Goal: Task Accomplishment & Management: Complete application form

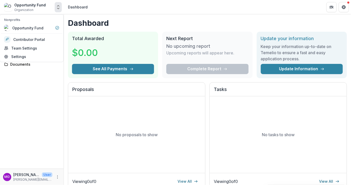
click at [60, 7] on icon "Open entity switcher" at bounding box center [58, 7] width 5 height 5
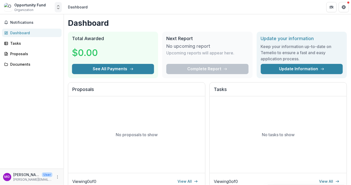
click at [58, 6] on polyline "Open entity switcher" at bounding box center [58, 5] width 2 height 1
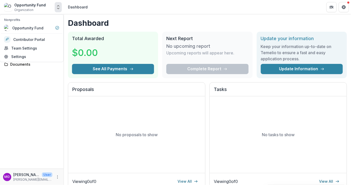
click at [61, 7] on button "Open entity switcher" at bounding box center [58, 7] width 7 height 10
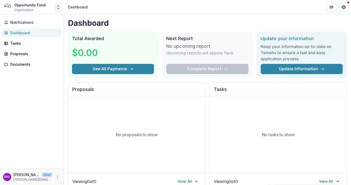
click at [57, 7] on icon "Open entity switcher" at bounding box center [58, 7] width 5 height 5
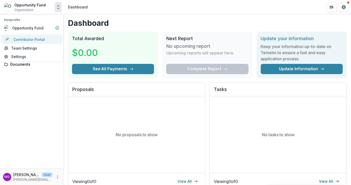
click at [36, 41] on link "Contributor Portal" at bounding box center [31, 39] width 61 height 9
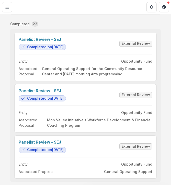
scroll to position [55, 0]
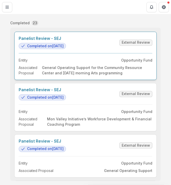
click at [35, 41] on link "Panelist Review - SEJ" at bounding box center [42, 38] width 47 height 5
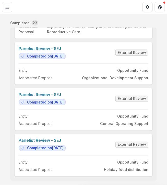
scroll to position [58, 0]
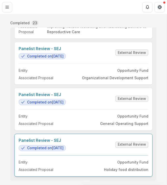
click at [28, 138] on link "Panelist Review - SEJ" at bounding box center [42, 140] width 47 height 5
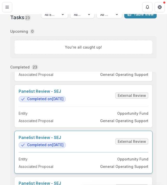
scroll to position [605, 0]
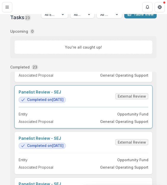
click at [39, 95] on link "Panelist Review - SEJ" at bounding box center [42, 92] width 47 height 5
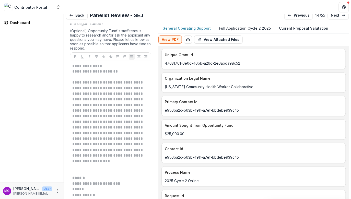
scroll to position [699, 0]
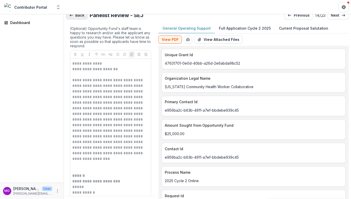
click at [74, 16] on button "Back" at bounding box center [77, 15] width 22 height 8
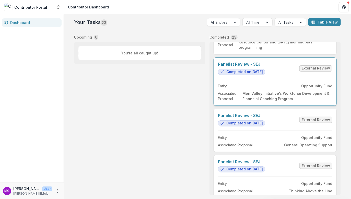
scroll to position [44, 0]
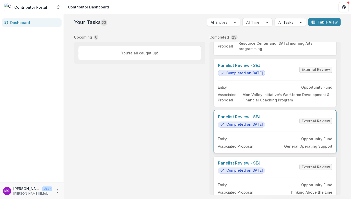
click at [236, 118] on link "Panelist Review - SEJ" at bounding box center [241, 116] width 47 height 5
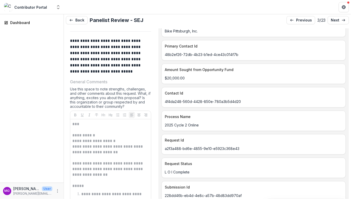
scroll to position [95, 0]
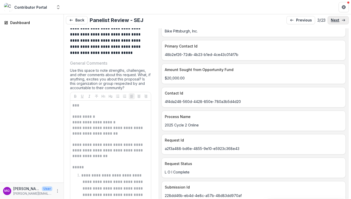
click at [337, 20] on p "next" at bounding box center [335, 20] width 8 height 4
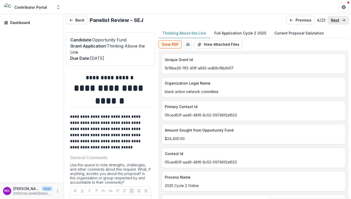
click at [337, 19] on p "next" at bounding box center [335, 20] width 8 height 4
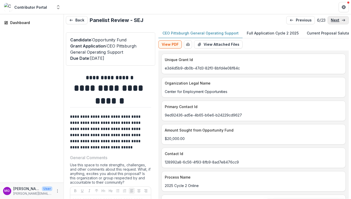
click at [337, 19] on p "next" at bounding box center [335, 20] width 8 height 4
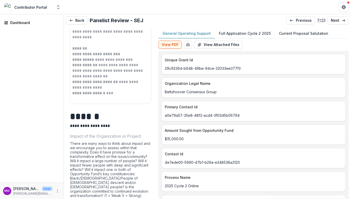
click at [234, 31] on p "Full Application Cycle 2 2025" at bounding box center [245, 33] width 52 height 5
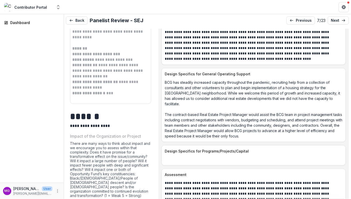
scroll to position [738, 0]
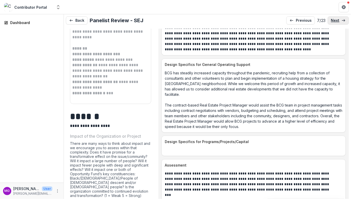
click at [335, 20] on p "next" at bounding box center [335, 20] width 8 height 4
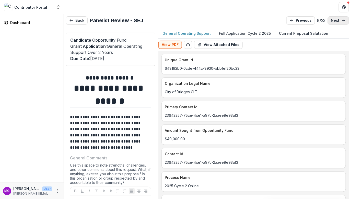
click at [335, 20] on p "next" at bounding box center [335, 20] width 8 height 4
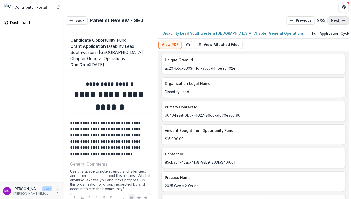
click at [335, 20] on p "next" at bounding box center [335, 20] width 8 height 4
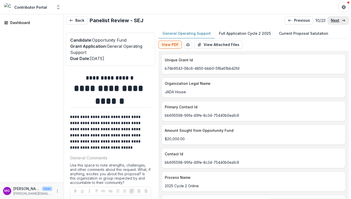
click at [335, 20] on p "next" at bounding box center [335, 20] width 8 height 4
click at [334, 20] on p "next" at bounding box center [335, 20] width 8 height 4
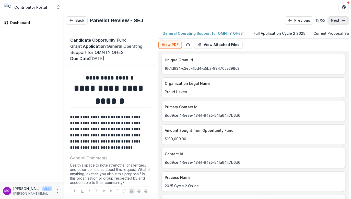
click at [334, 20] on p "next" at bounding box center [335, 20] width 8 height 4
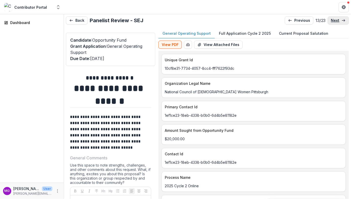
click at [334, 20] on p "next" at bounding box center [335, 20] width 8 height 4
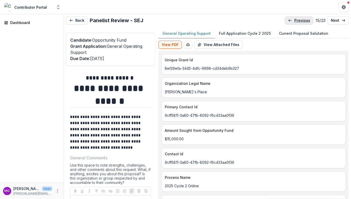
click at [297, 20] on p "previous" at bounding box center [302, 20] width 16 height 4
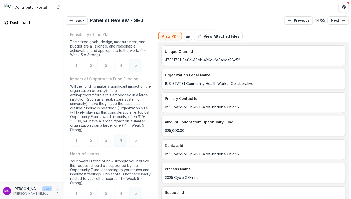
scroll to position [4, 0]
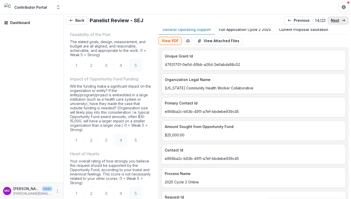
click at [337, 22] on p "next" at bounding box center [335, 20] width 8 height 4
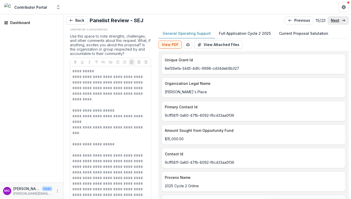
click at [336, 22] on p "next" at bounding box center [335, 20] width 8 height 4
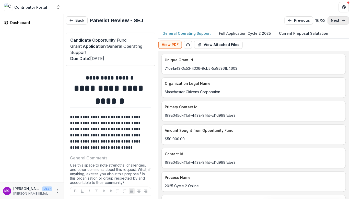
click at [336, 22] on p "next" at bounding box center [335, 20] width 8 height 4
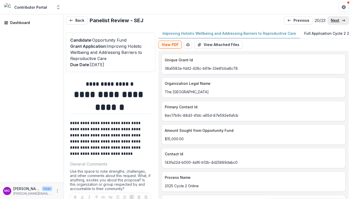
click at [336, 22] on link "next" at bounding box center [338, 20] width 21 height 8
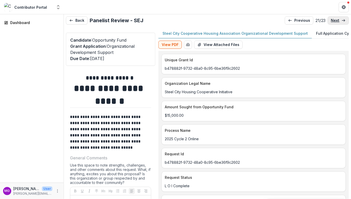
click at [335, 22] on link "next" at bounding box center [338, 20] width 21 height 8
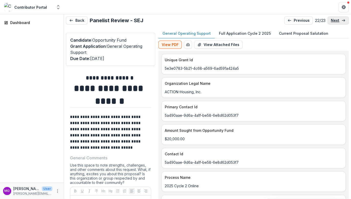
click at [335, 22] on link "next" at bounding box center [338, 20] width 21 height 8
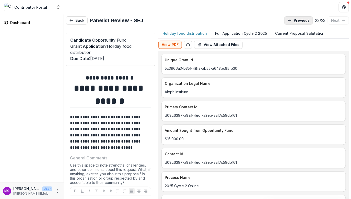
click at [301, 18] on p "previous" at bounding box center [302, 20] width 16 height 4
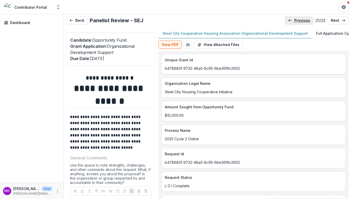
click at [301, 18] on p "previous" at bounding box center [302, 20] width 16 height 4
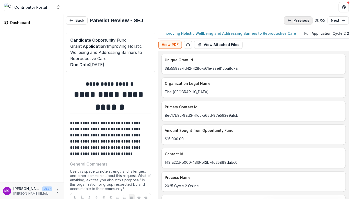
click at [301, 19] on p "previous" at bounding box center [302, 20] width 16 height 4
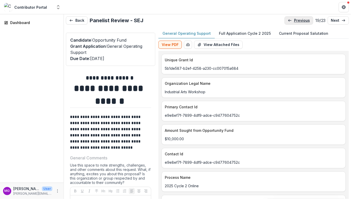
click at [300, 20] on p "previous" at bounding box center [302, 20] width 16 height 4
click at [300, 21] on p "previous" at bounding box center [302, 20] width 16 height 4
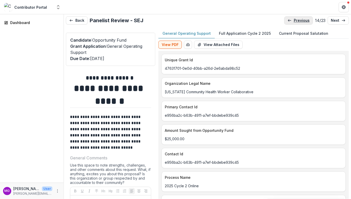
click at [300, 21] on p "previous" at bounding box center [302, 20] width 16 height 4
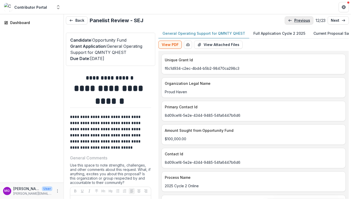
click at [300, 21] on p "previous" at bounding box center [302, 20] width 16 height 4
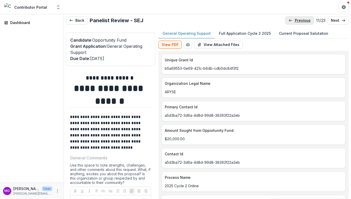
click at [300, 22] on p "previous" at bounding box center [303, 20] width 16 height 4
click at [300, 23] on link "previous" at bounding box center [299, 20] width 29 height 8
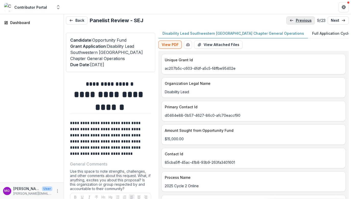
click at [300, 23] on link "previous" at bounding box center [300, 20] width 29 height 8
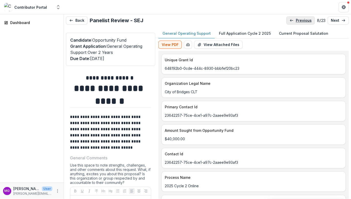
click at [300, 23] on link "previous" at bounding box center [300, 20] width 29 height 8
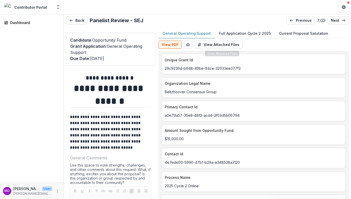
click at [242, 35] on p "Full Application Cycle 2 2025" at bounding box center [245, 33] width 52 height 5
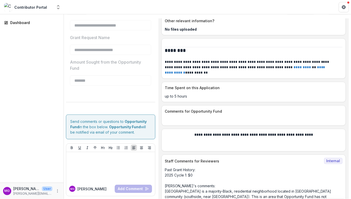
scroll to position [2282, 0]
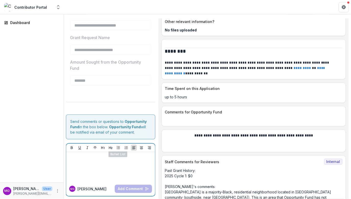
click at [110, 160] on div at bounding box center [110, 167] width 85 height 26
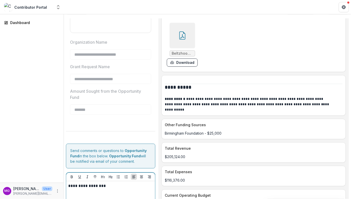
scroll to position [1056, 0]
drag, startPoint x: 122, startPoint y: 183, endPoint x: 0, endPoint y: 179, distance: 122.2
click at [0, 179] on main "**********" at bounding box center [175, 106] width 351 height 185
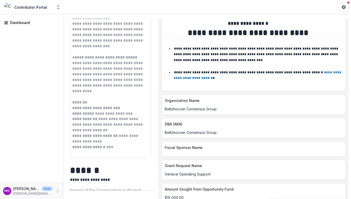
scroll to position [0, 0]
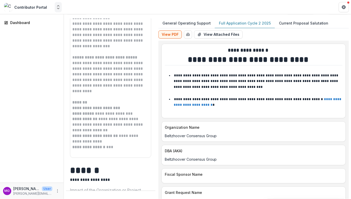
click at [58, 8] on icon "Open entity switcher" at bounding box center [58, 7] width 5 height 5
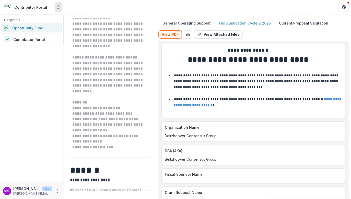
click at [38, 30] on div "Opportunity Fund" at bounding box center [23, 28] width 39 height 6
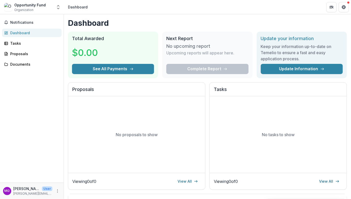
click at [50, 7] on div "Opportunity Fund Organization" at bounding box center [28, 7] width 49 height 10
click at [56, 7] on icon "Open entity switcher" at bounding box center [58, 7] width 5 height 5
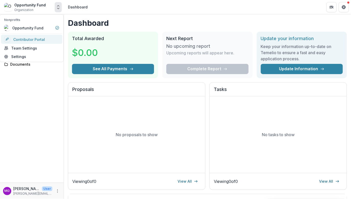
click at [47, 39] on link "Contributor Portal" at bounding box center [31, 39] width 61 height 9
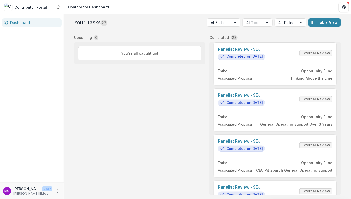
scroll to position [158, 0]
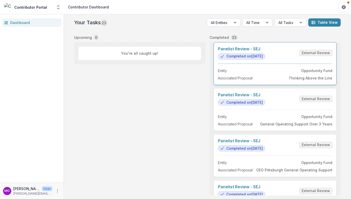
click at [238, 48] on link "Panelist Review - SEJ" at bounding box center [241, 49] width 47 height 5
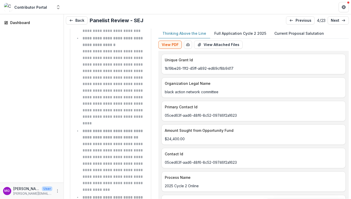
click at [229, 31] on p "Full Application Cycle 2 2025" at bounding box center [240, 33] width 52 height 5
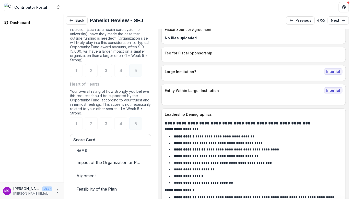
scroll to position [3543, 0]
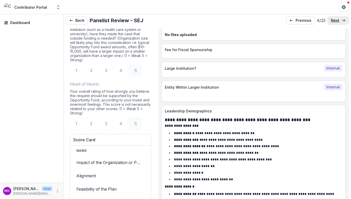
click at [335, 21] on p "next" at bounding box center [335, 20] width 8 height 4
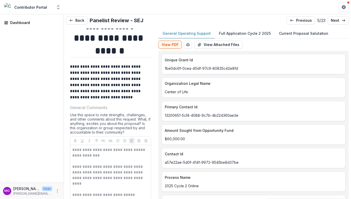
click at [234, 32] on p "Full Application Cycle 2 2025" at bounding box center [245, 33] width 52 height 5
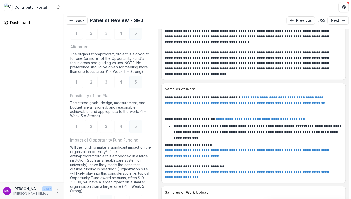
scroll to position [1663, 0]
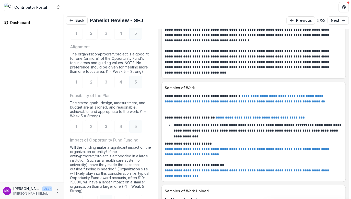
click at [219, 103] on p "**********" at bounding box center [248, 102] width 167 height 16
click at [219, 100] on link "**********" at bounding box center [245, 98] width 160 height 9
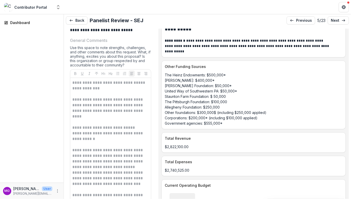
scroll to position [97, 0]
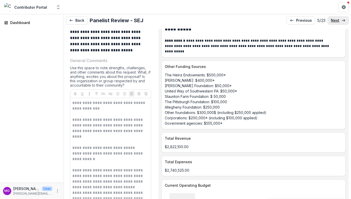
click at [344, 22] on icon at bounding box center [344, 20] width 4 height 4
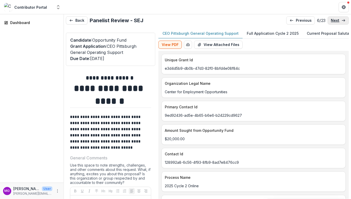
click at [344, 22] on icon at bounding box center [344, 20] width 4 height 4
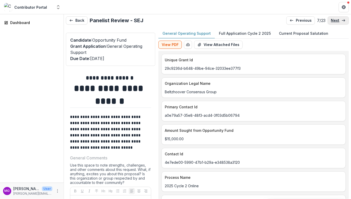
click at [344, 22] on icon at bounding box center [344, 20] width 4 height 4
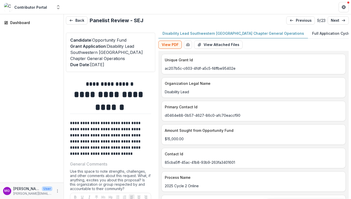
click at [312, 32] on p "Full Application Cycle 2 2025" at bounding box center [338, 33] width 52 height 5
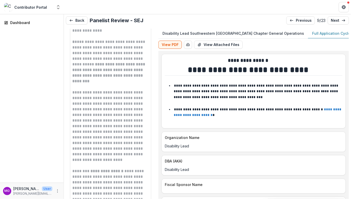
scroll to position [215, 0]
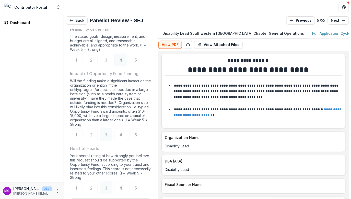
scroll to position [798, 0]
